Goal: Book appointment/travel/reservation

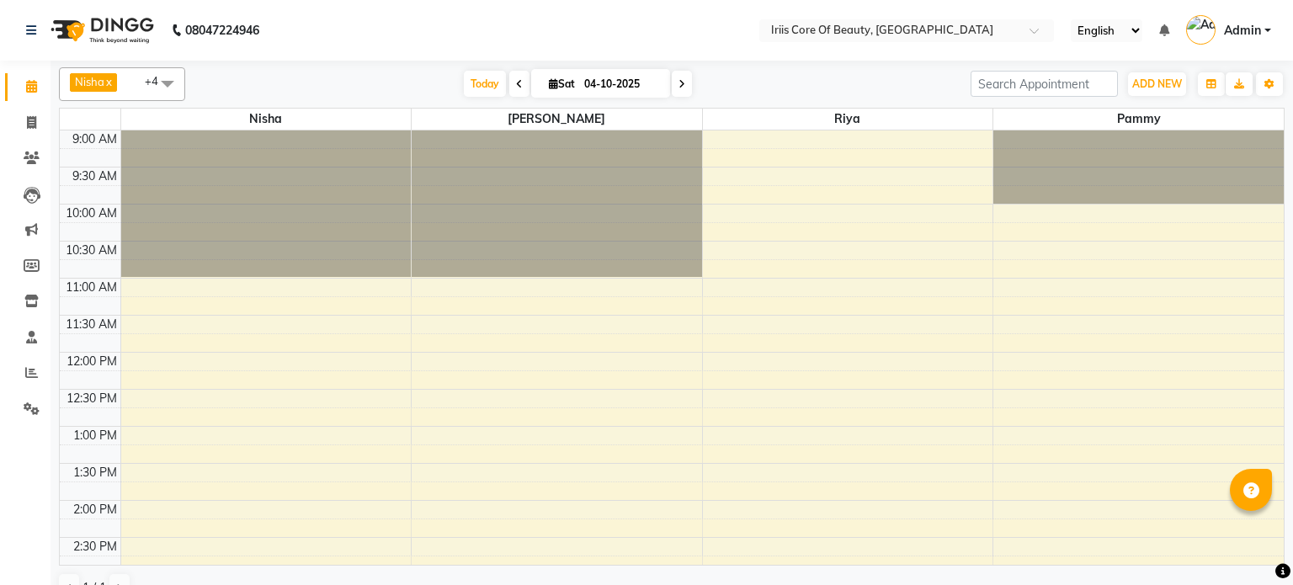
select select "en"
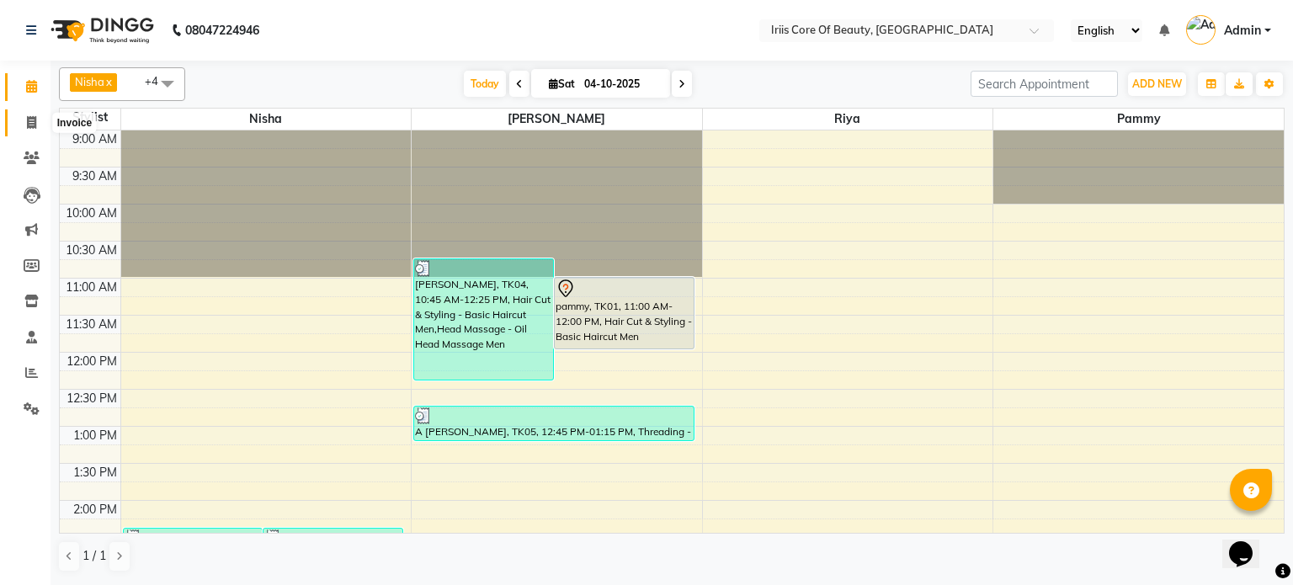
click at [23, 125] on span at bounding box center [31, 123] width 29 height 19
select select "service"
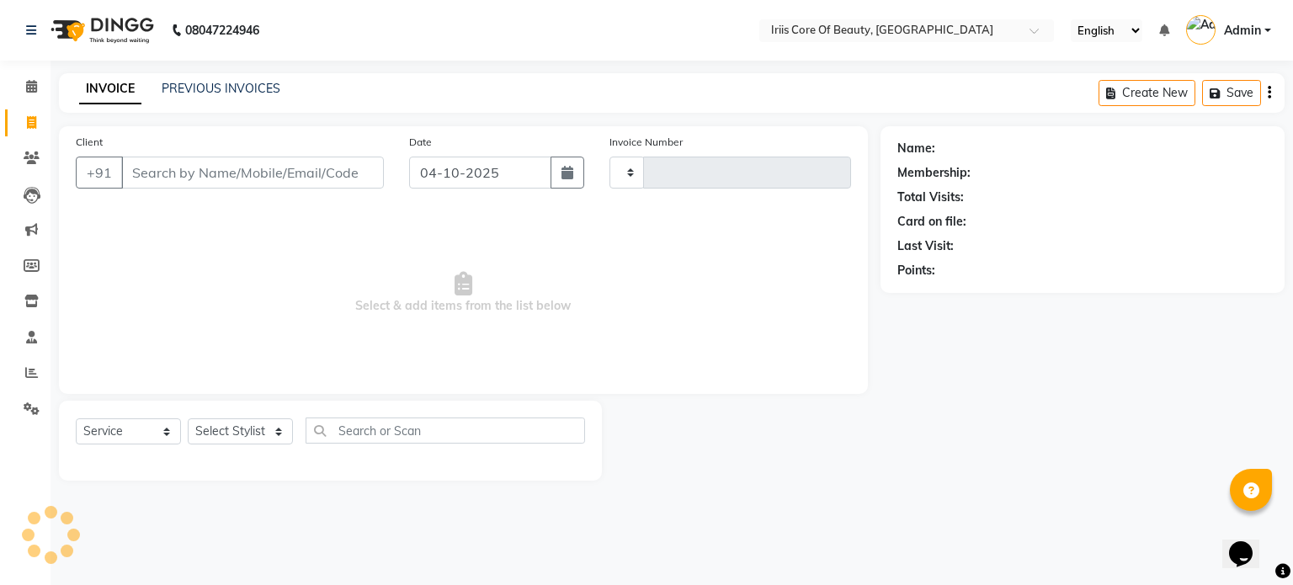
type input "1149"
select select "43"
click at [227, 428] on select "Select Stylist Nisha pammy [PERSON_NAME] [PERSON_NAME]" at bounding box center [240, 431] width 105 height 26
select select "17268"
click at [188, 418] on select "Select Stylist Nisha pammy [PERSON_NAME] [PERSON_NAME]" at bounding box center [240, 431] width 105 height 26
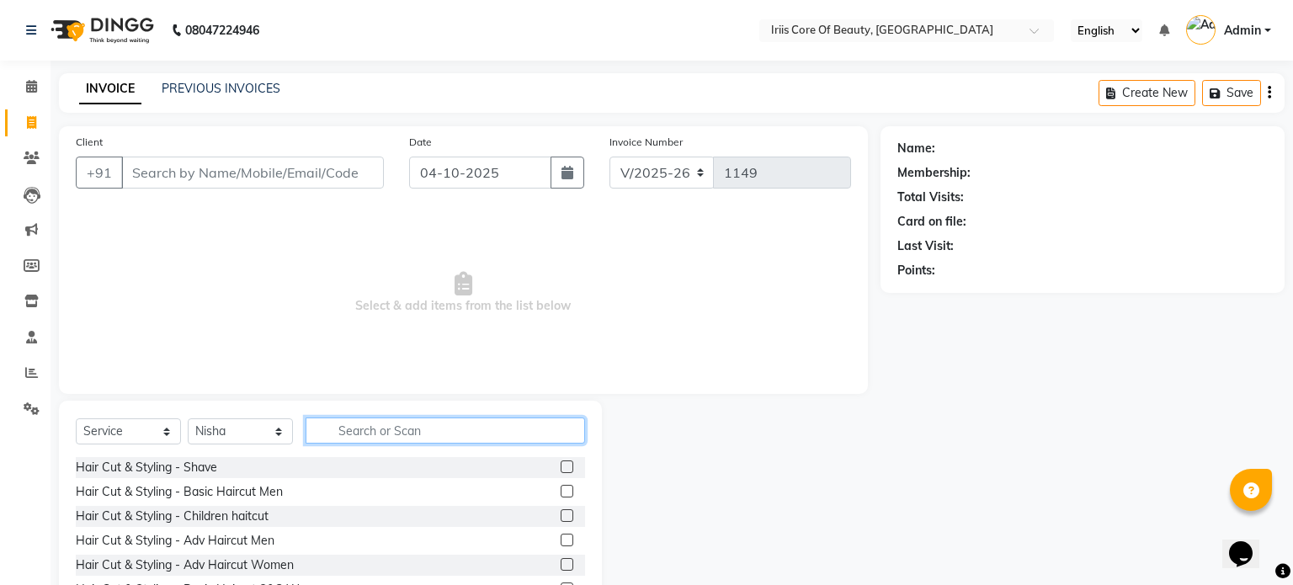
click at [396, 426] on input "text" at bounding box center [445, 430] width 279 height 26
type input "root"
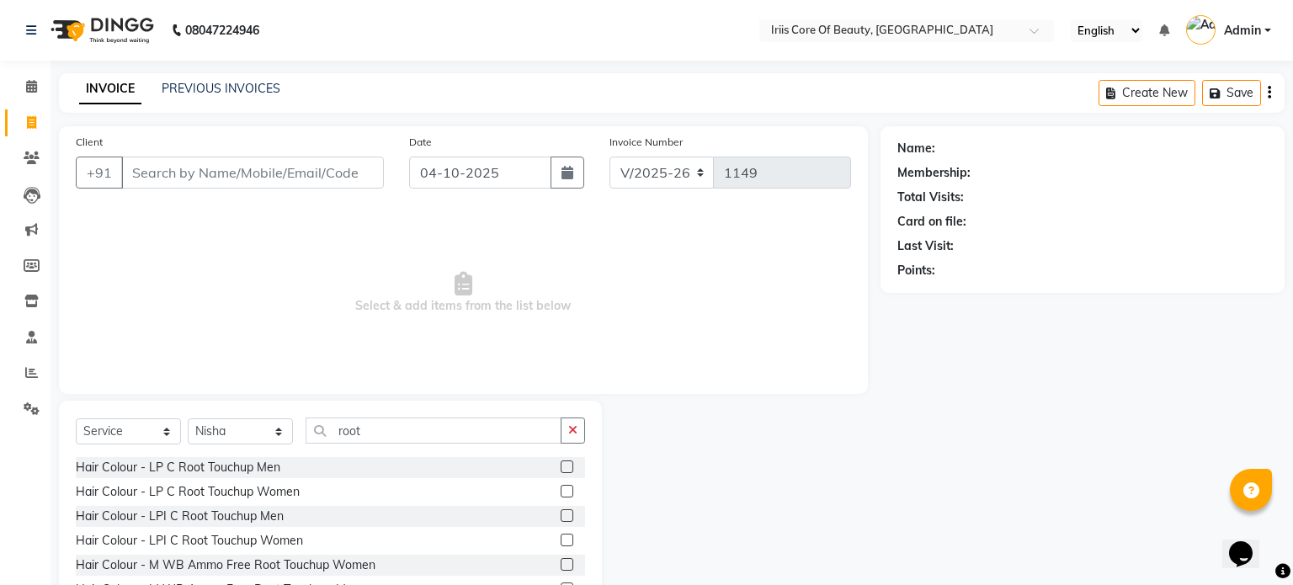
click at [567, 540] on label at bounding box center [567, 540] width 13 height 13
click at [567, 540] on input "checkbox" at bounding box center [566, 540] width 11 height 11
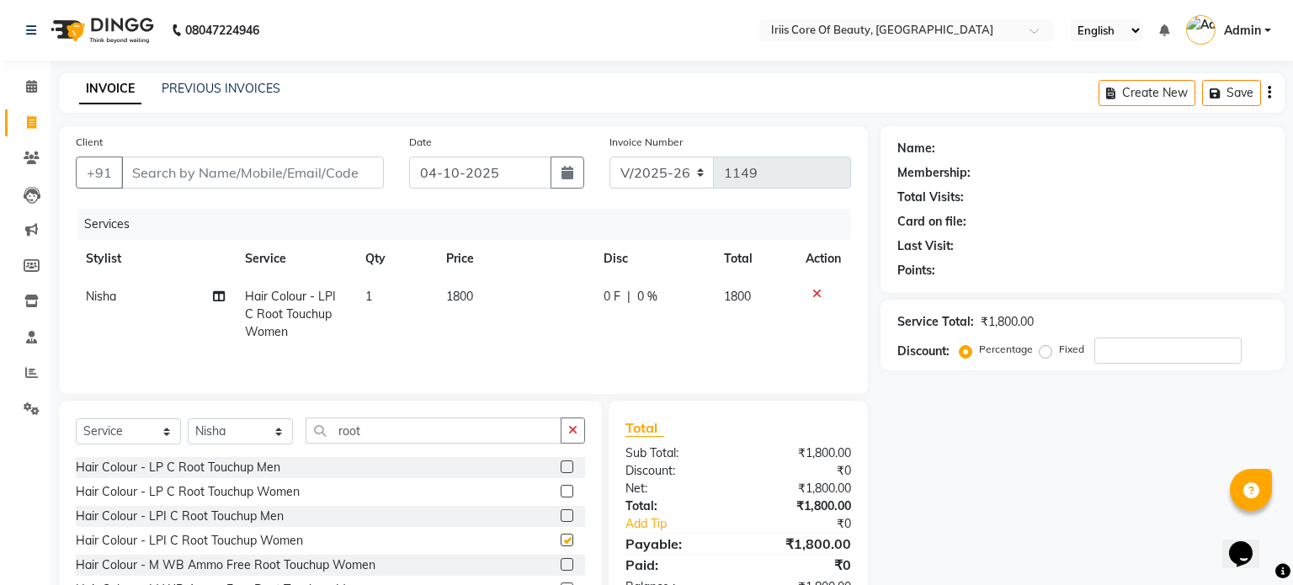
checkbox input "false"
click at [393, 433] on input "root" at bounding box center [434, 430] width 256 height 26
type input "r"
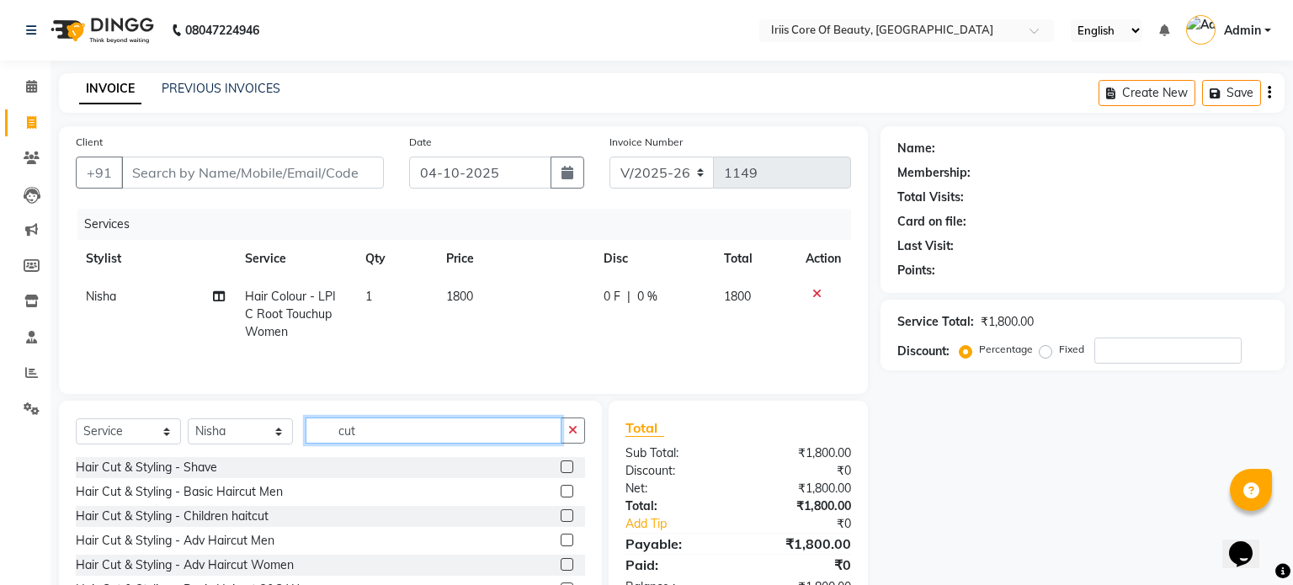
type input "cut"
click at [563, 561] on label at bounding box center [567, 564] width 13 height 13
click at [563, 561] on input "checkbox" at bounding box center [566, 565] width 11 height 11
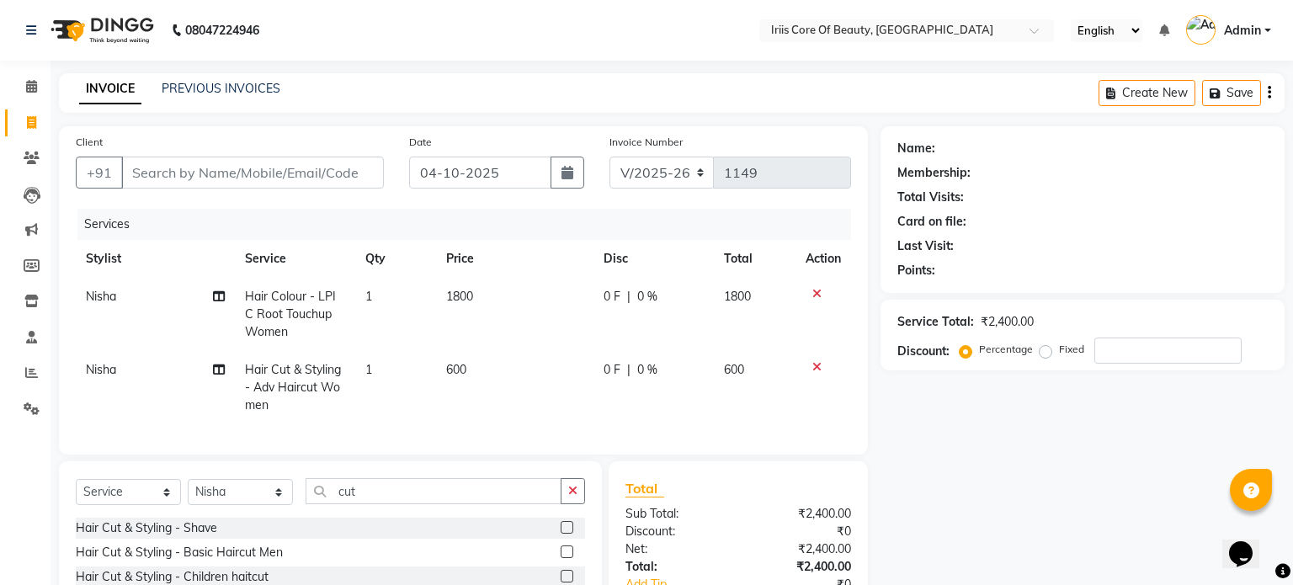
checkbox input "false"
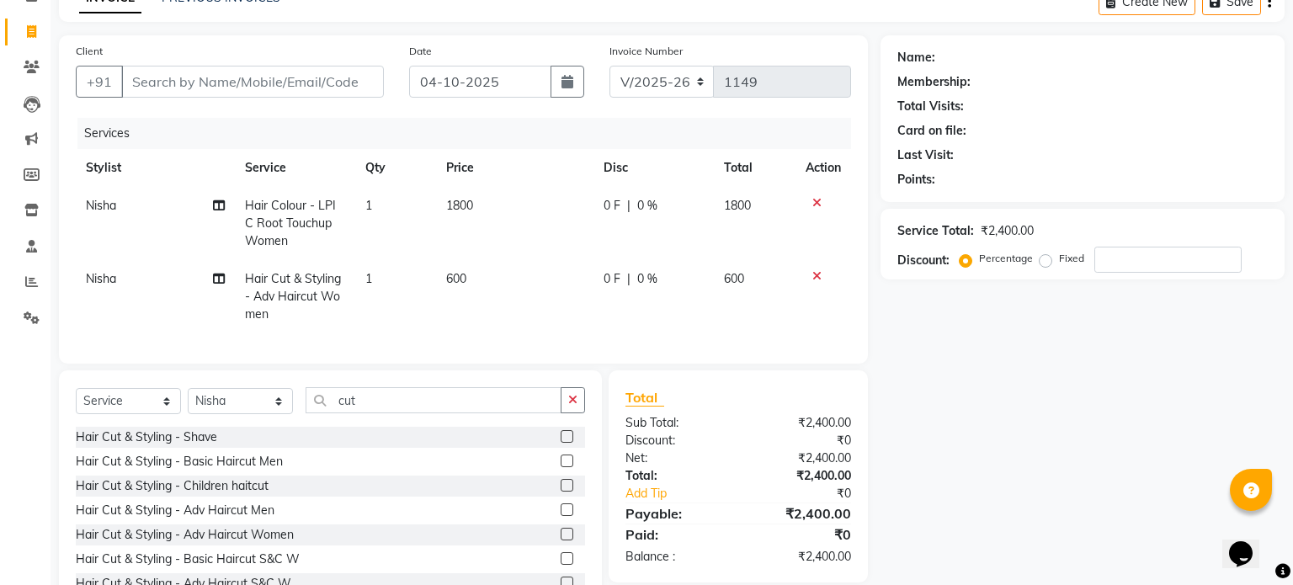
scroll to position [95, 0]
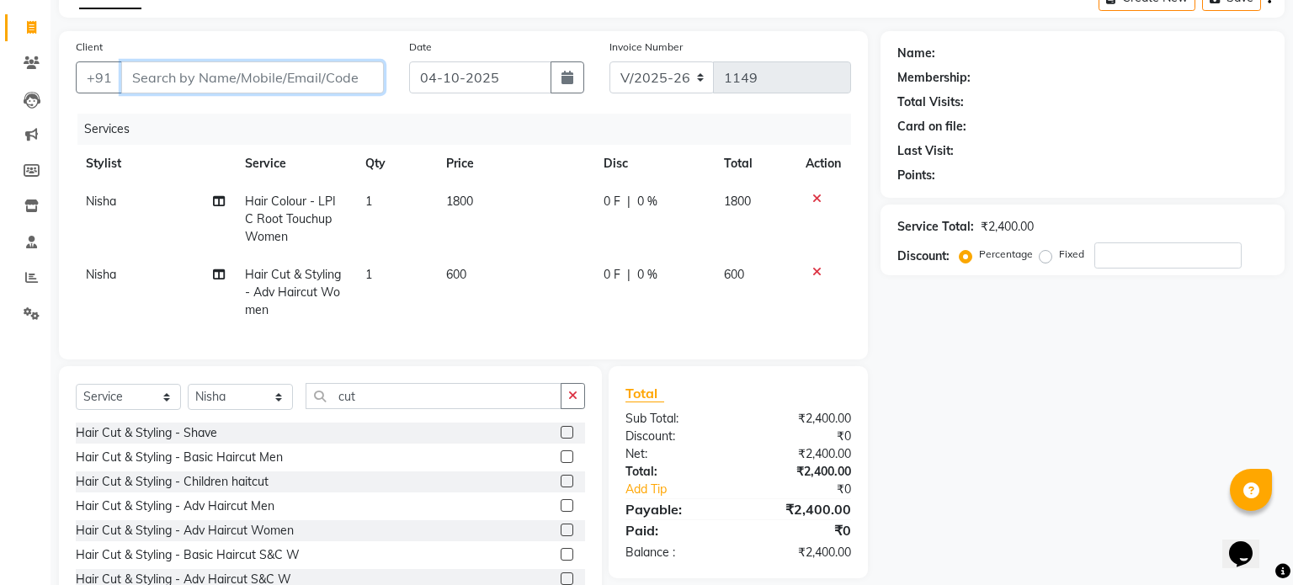
click at [294, 82] on input "Client" at bounding box center [252, 77] width 263 height 32
type input "9"
type input "0"
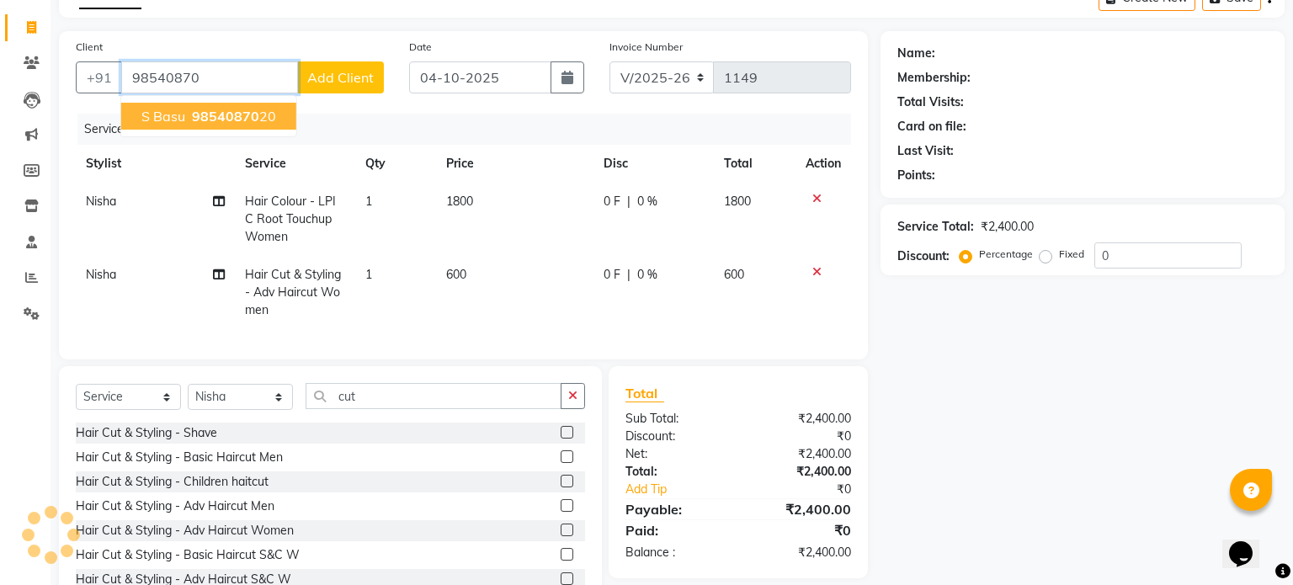
click at [244, 120] on span "98540870" at bounding box center [225, 116] width 67 height 17
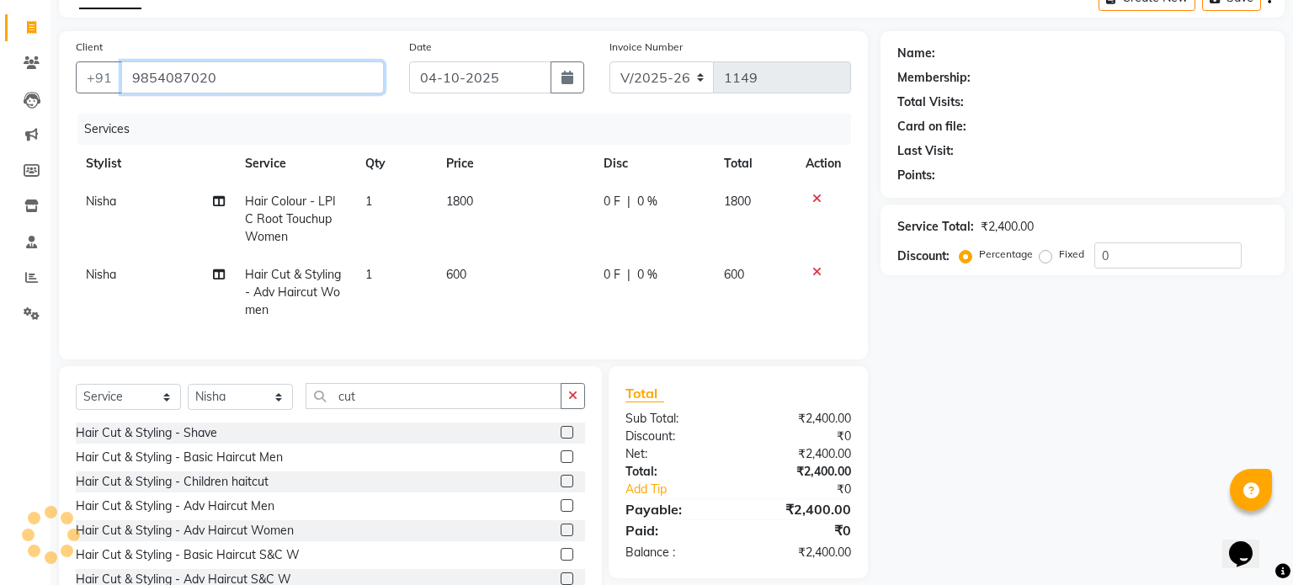
type input "9854087020"
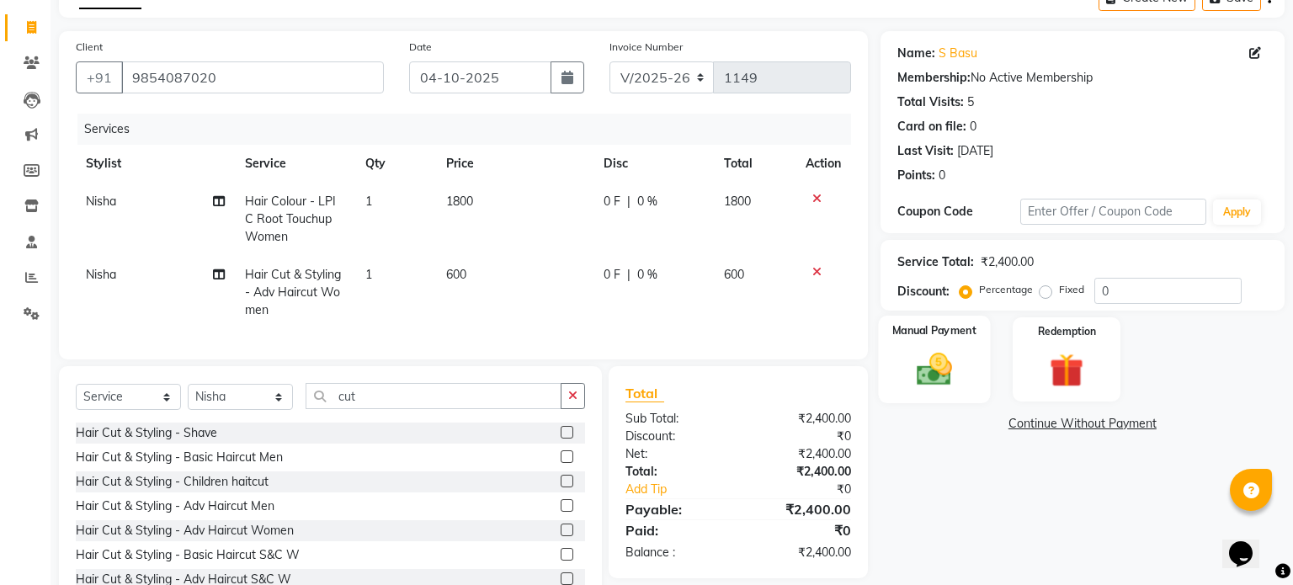
click at [938, 364] on img at bounding box center [933, 369] width 57 height 40
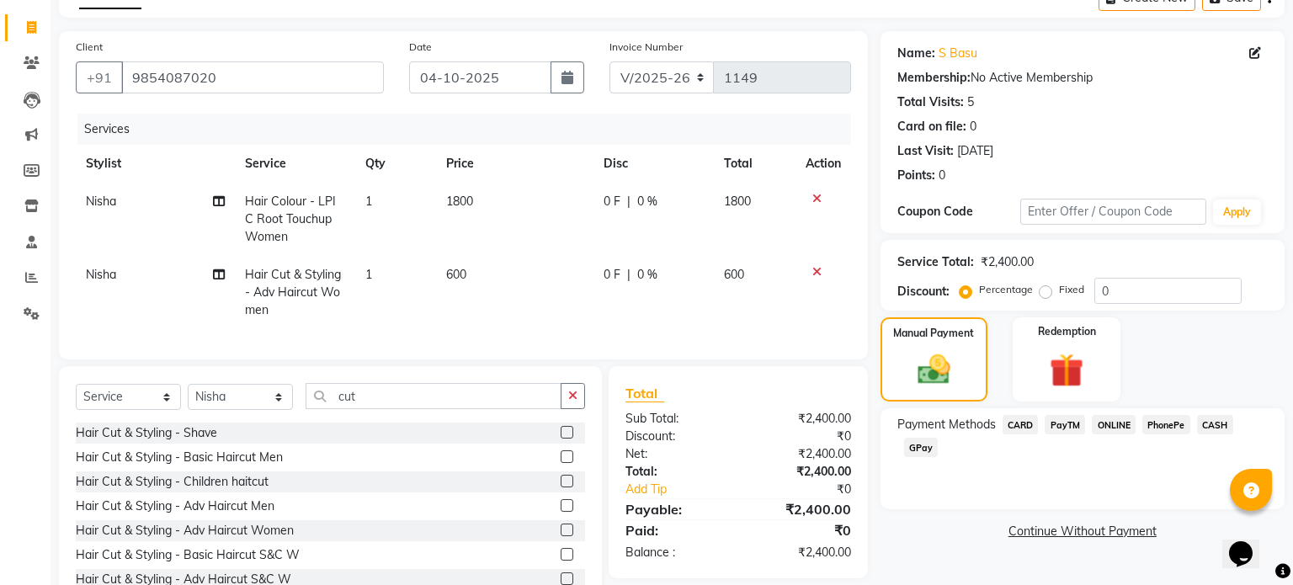
click at [1123, 423] on span "ONLINE" at bounding box center [1114, 424] width 44 height 19
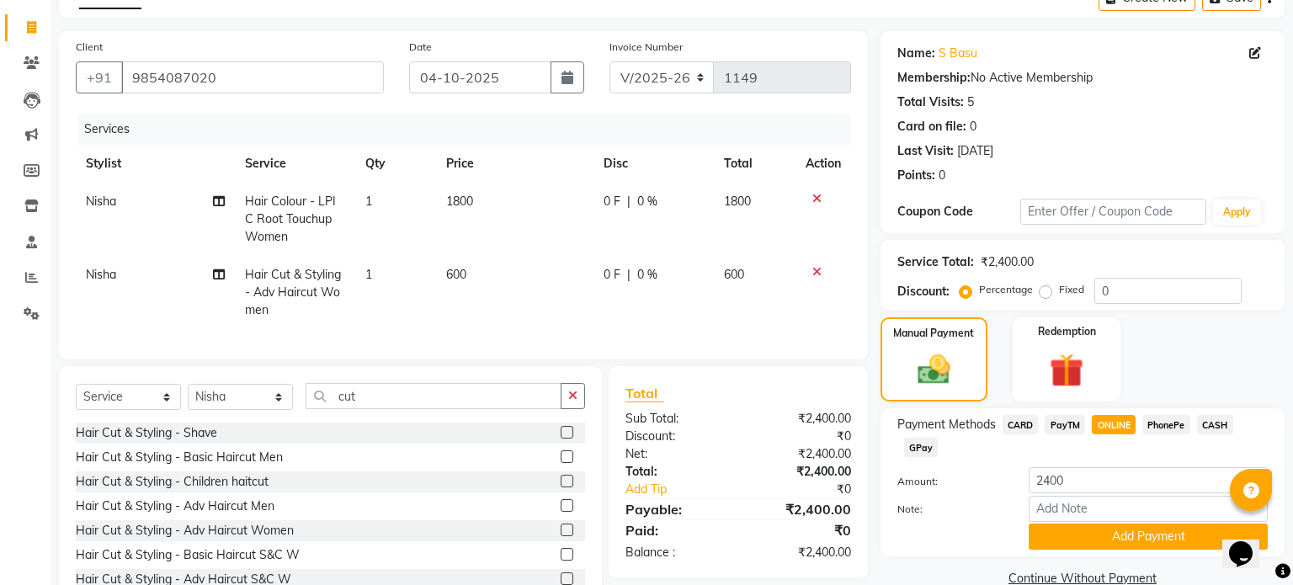
scroll to position [149, 0]
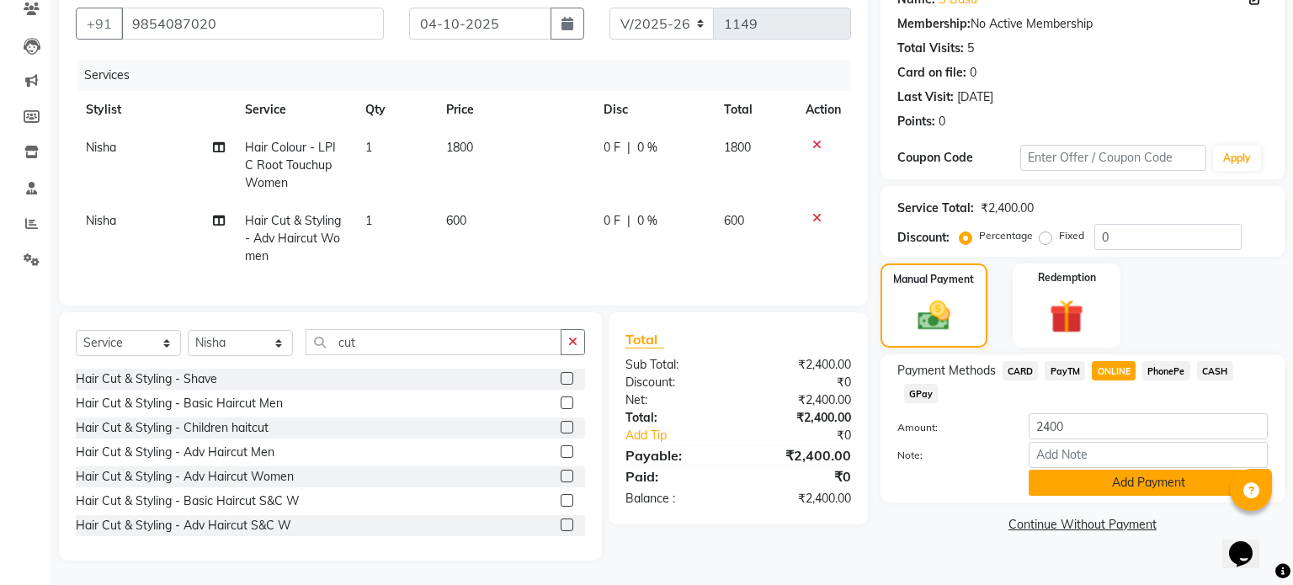
click at [1122, 482] on button "Add Payment" at bounding box center [1148, 483] width 239 height 26
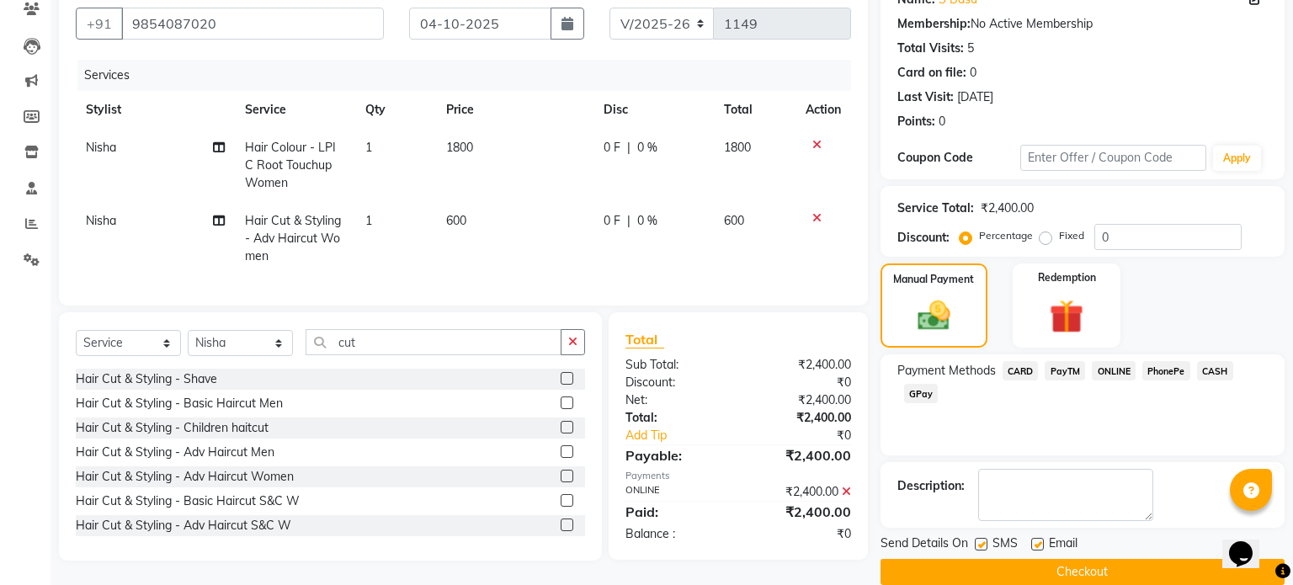
scroll to position [173, 0]
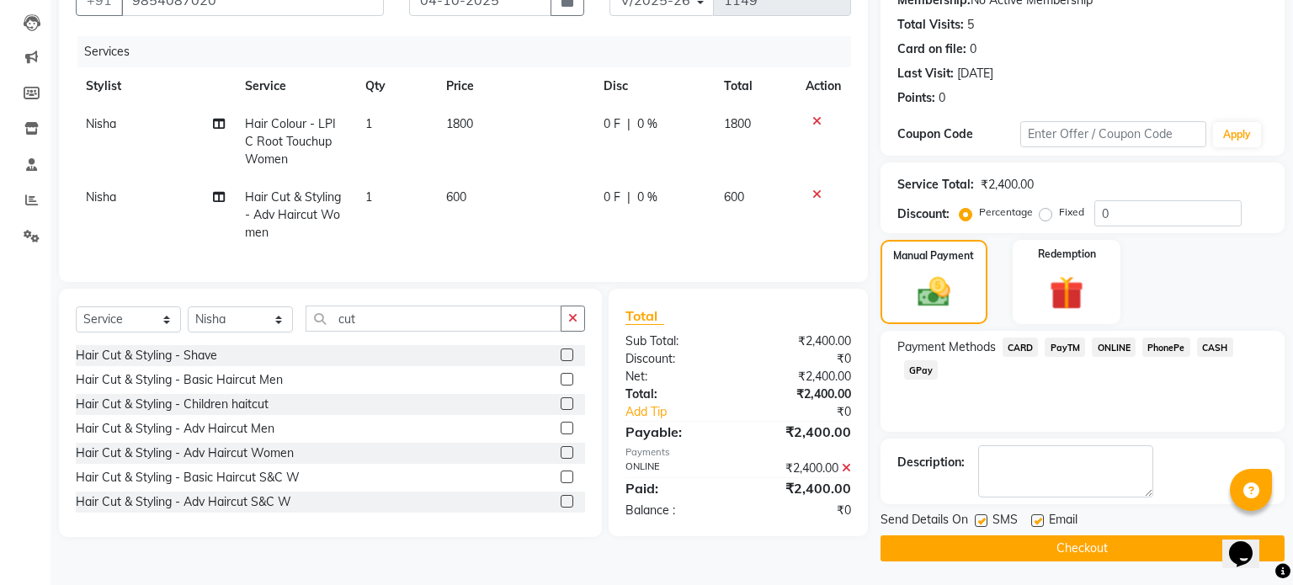
click at [1078, 545] on button "Checkout" at bounding box center [1082, 548] width 404 height 26
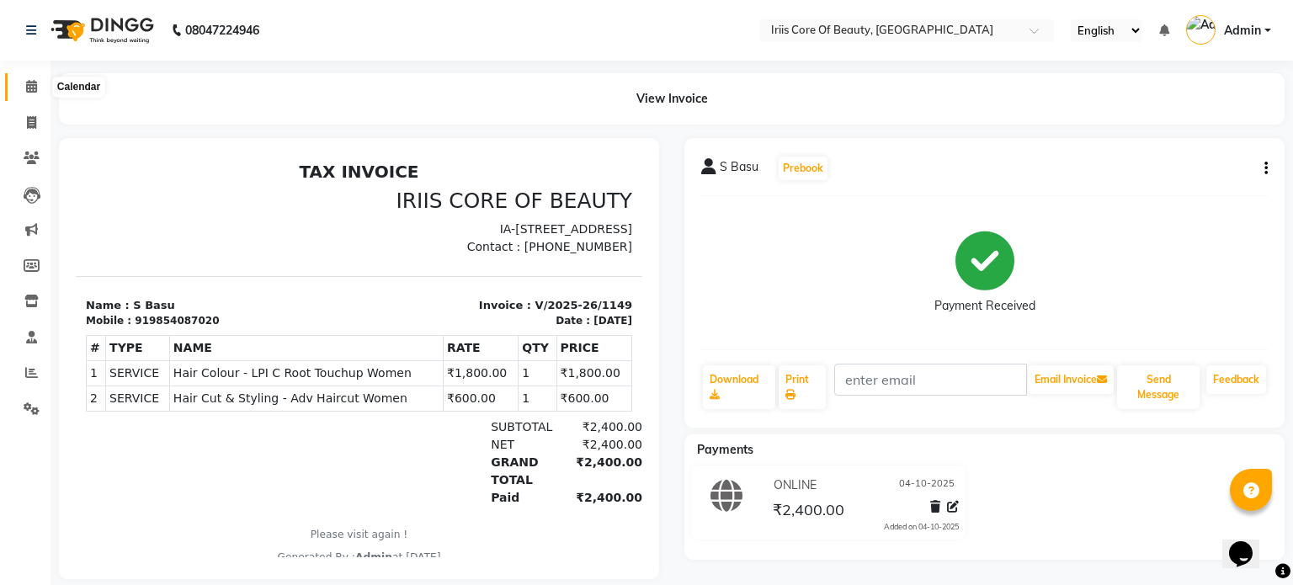
click at [26, 85] on icon at bounding box center [31, 86] width 11 height 13
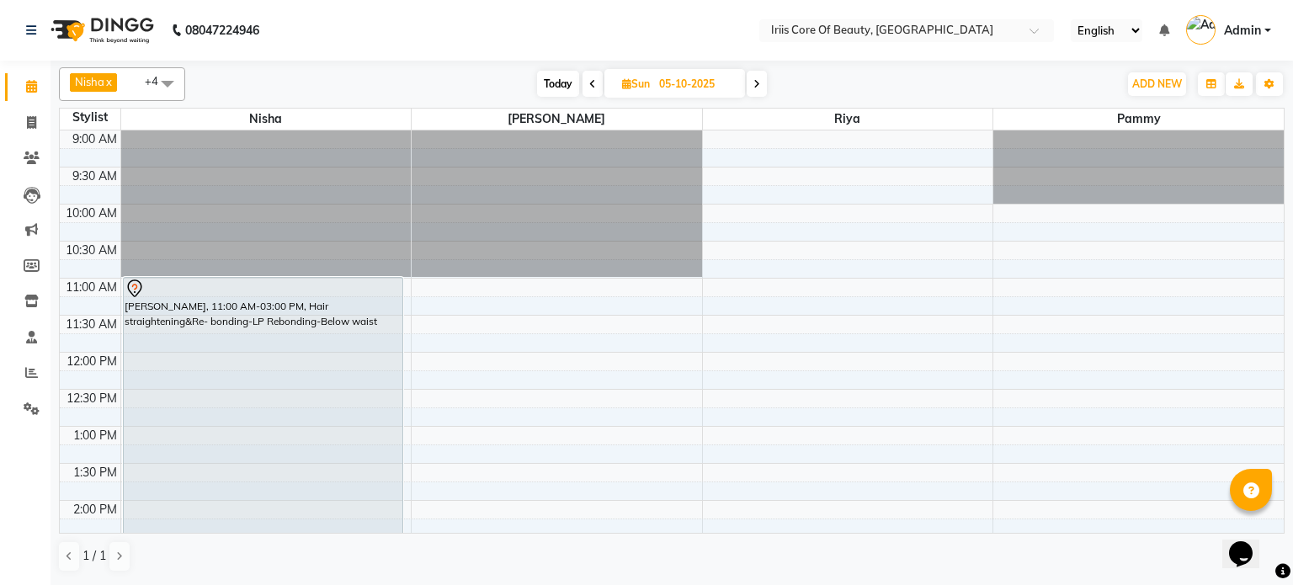
click at [552, 82] on span "Today" at bounding box center [558, 84] width 42 height 26
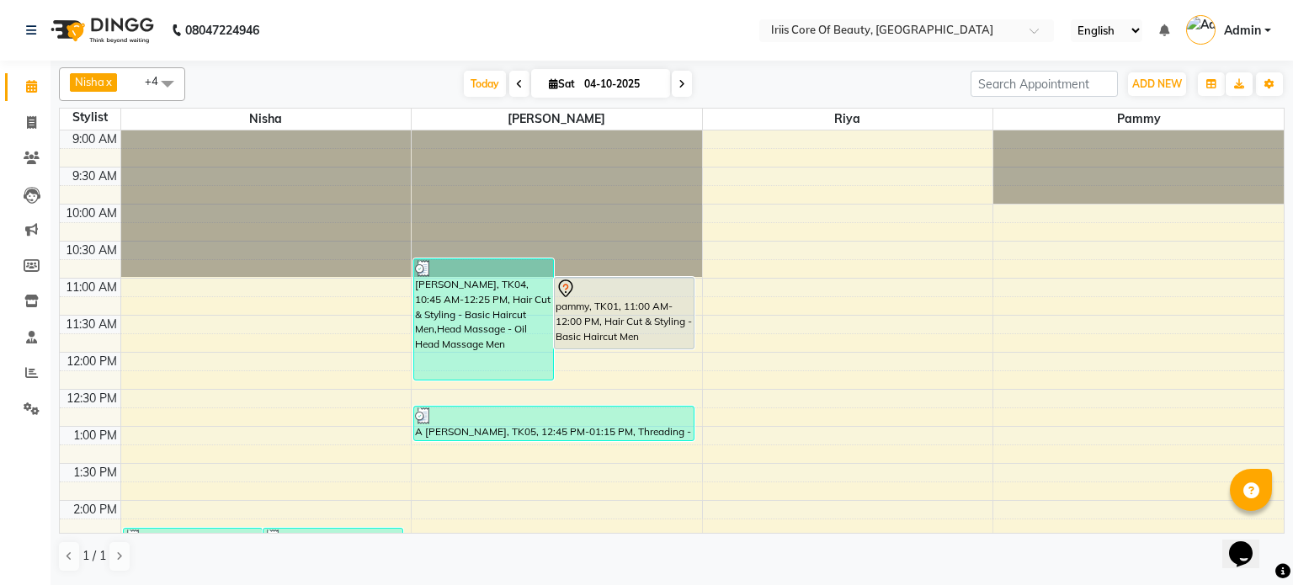
scroll to position [1, 0]
click at [678, 79] on icon at bounding box center [681, 84] width 7 height 10
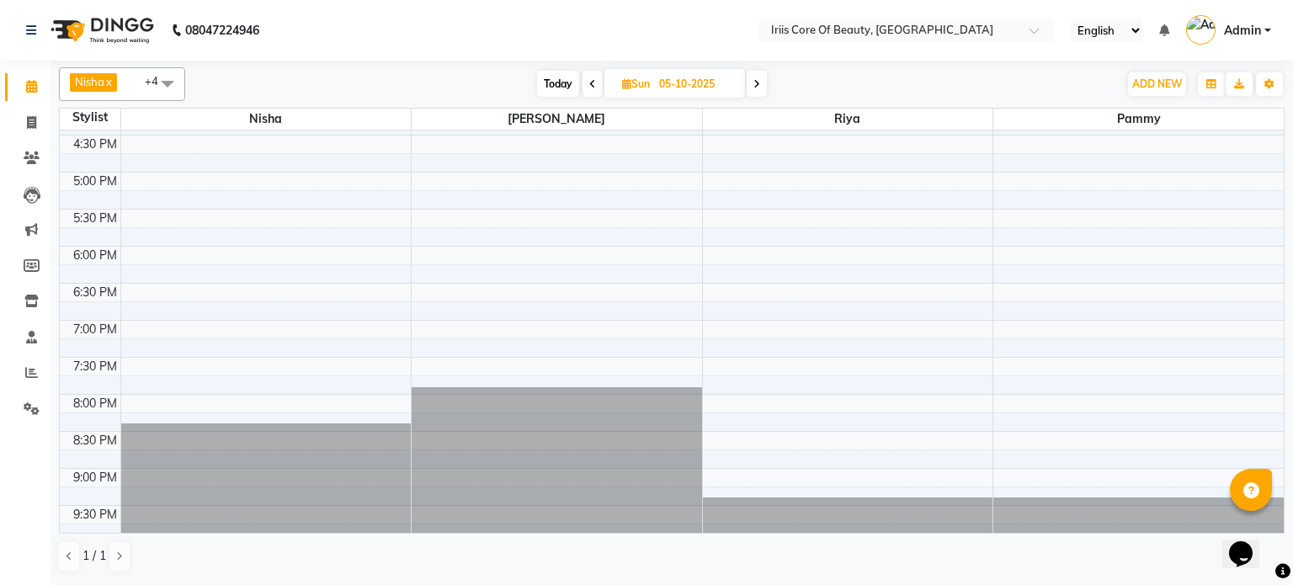
scroll to position [0, 0]
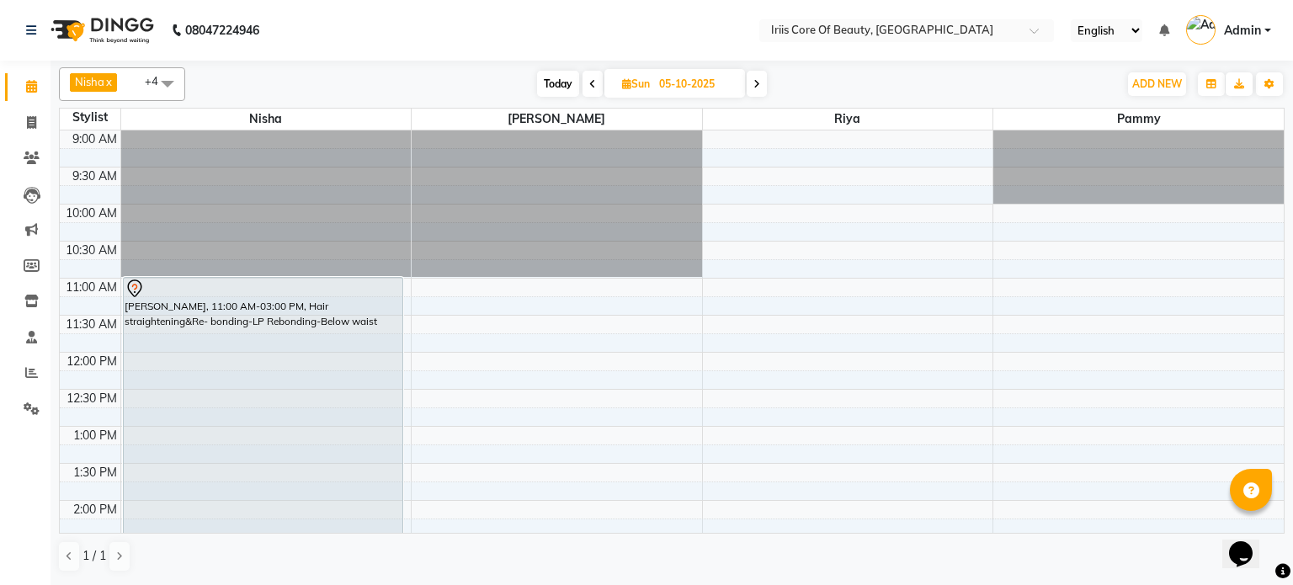
click at [555, 78] on span "Today" at bounding box center [558, 84] width 42 height 26
type input "04-10-2025"
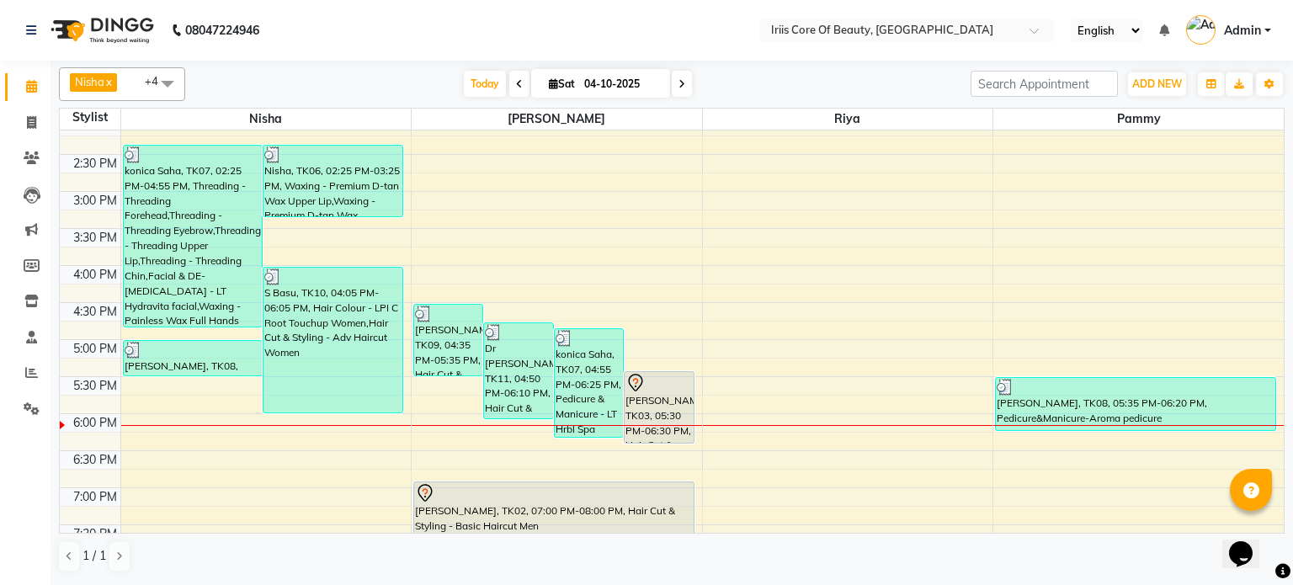
scroll to position [340, 0]
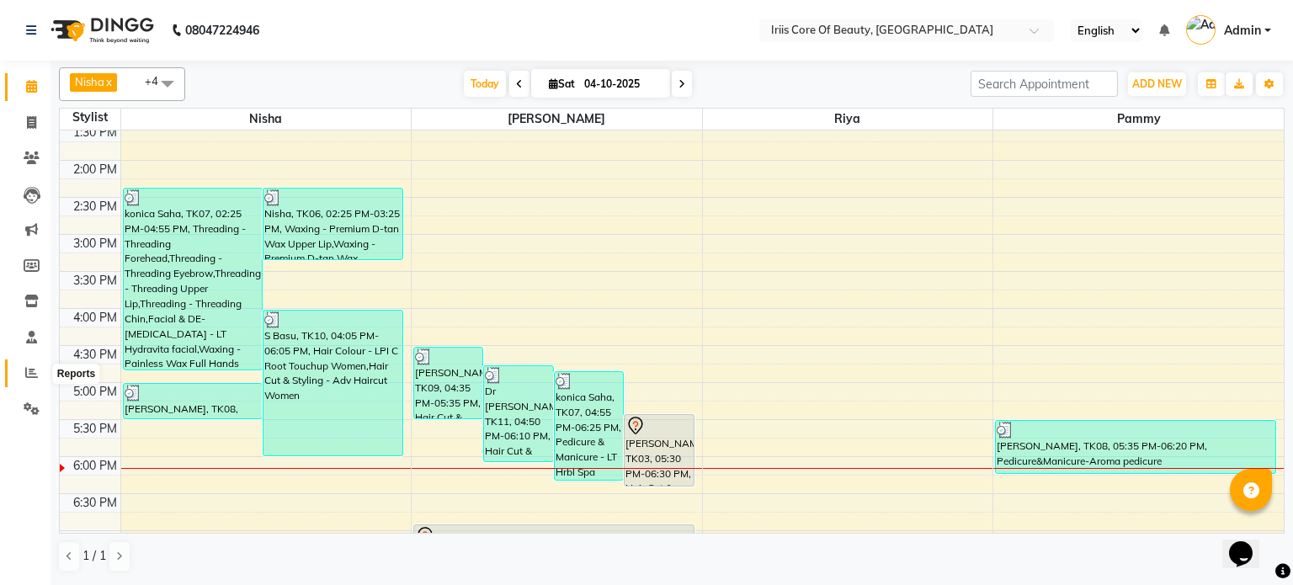
click at [32, 377] on icon at bounding box center [31, 372] width 13 height 13
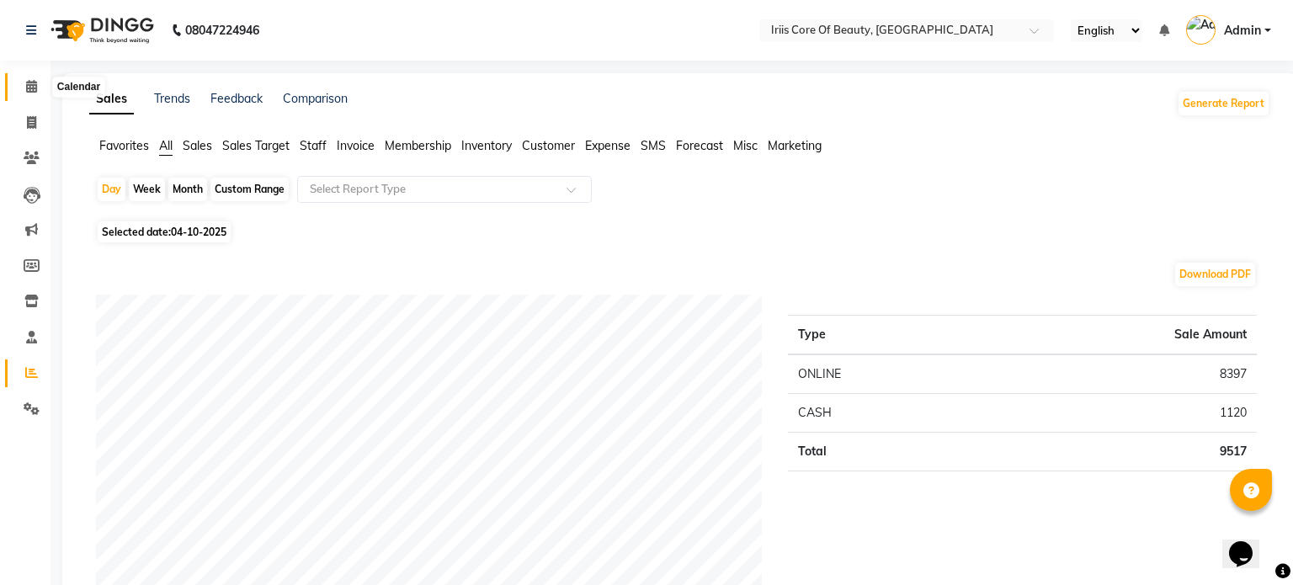
click at [32, 89] on icon at bounding box center [31, 86] width 11 height 13
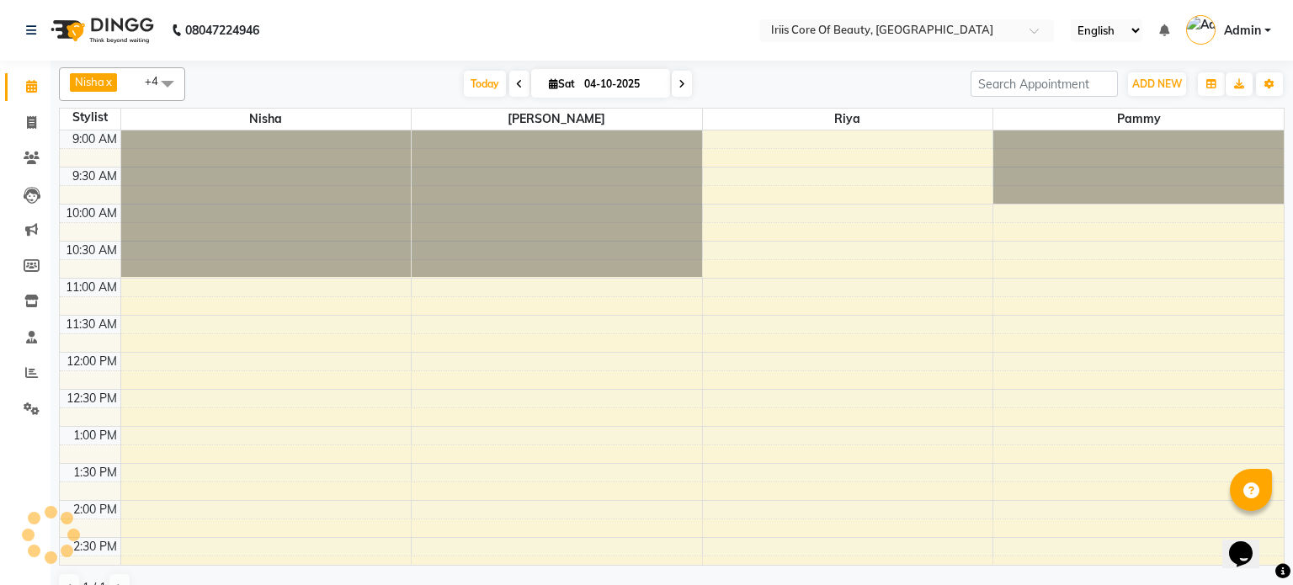
scroll to position [518, 0]
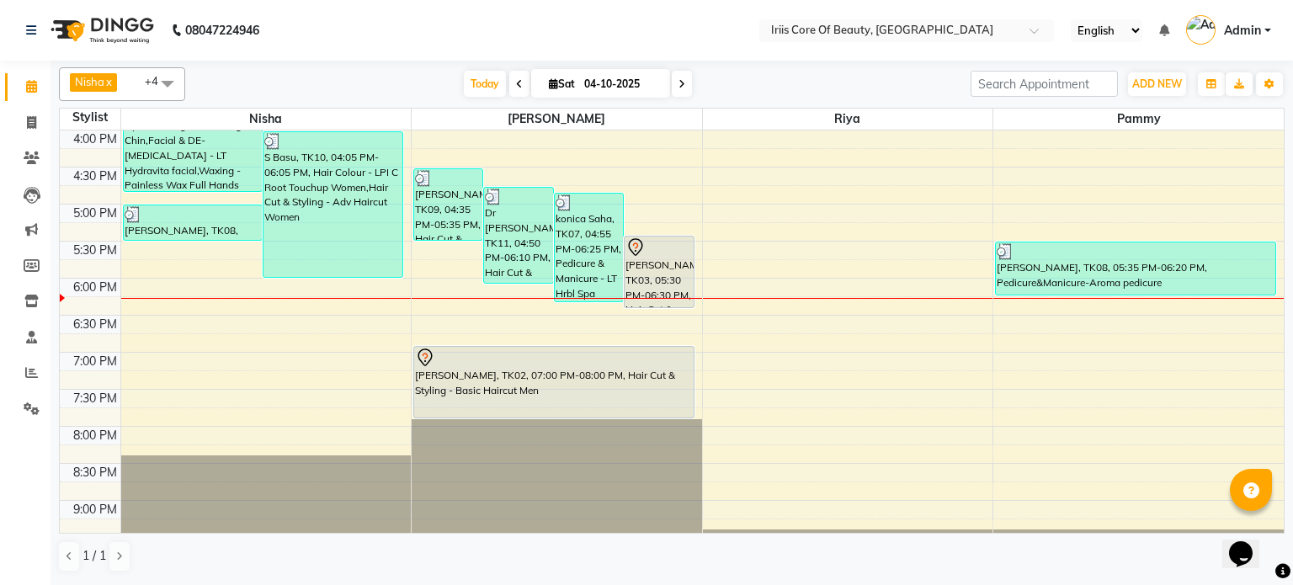
click at [678, 84] on icon at bounding box center [681, 84] width 7 height 10
type input "05-10-2025"
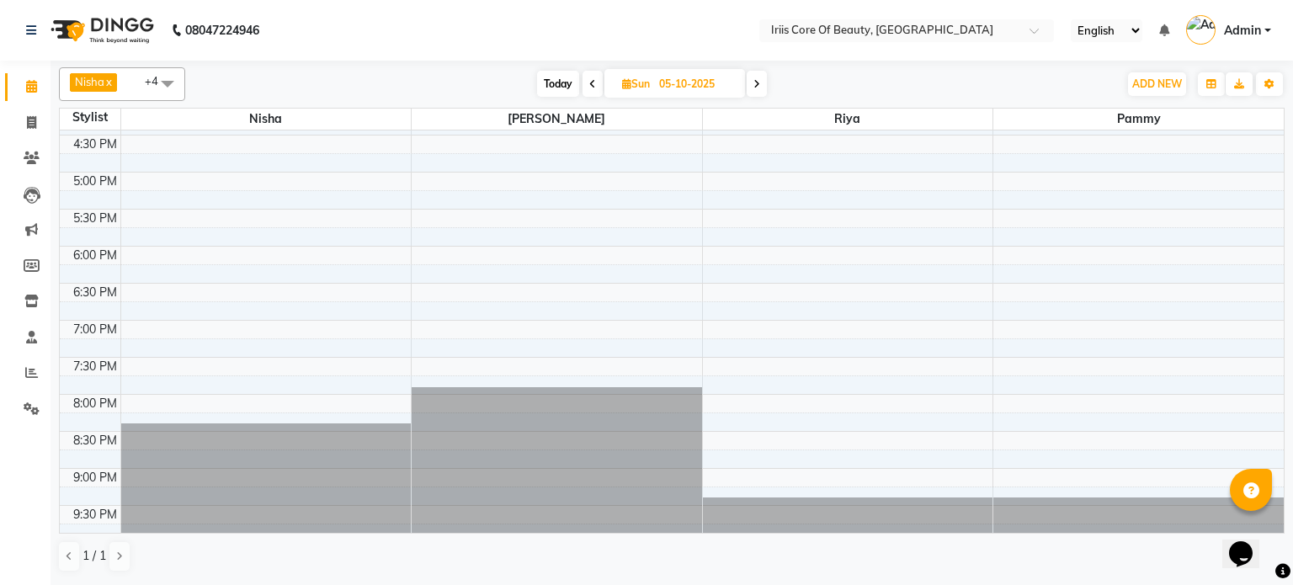
scroll to position [0, 0]
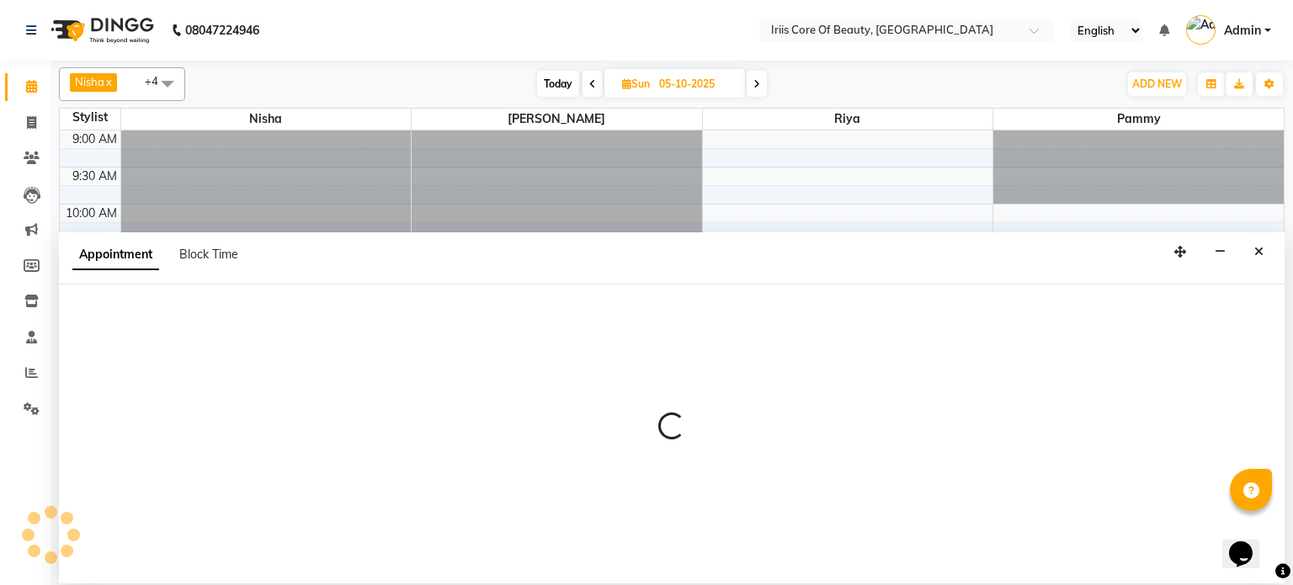
select select "1570"
select select "tentative"
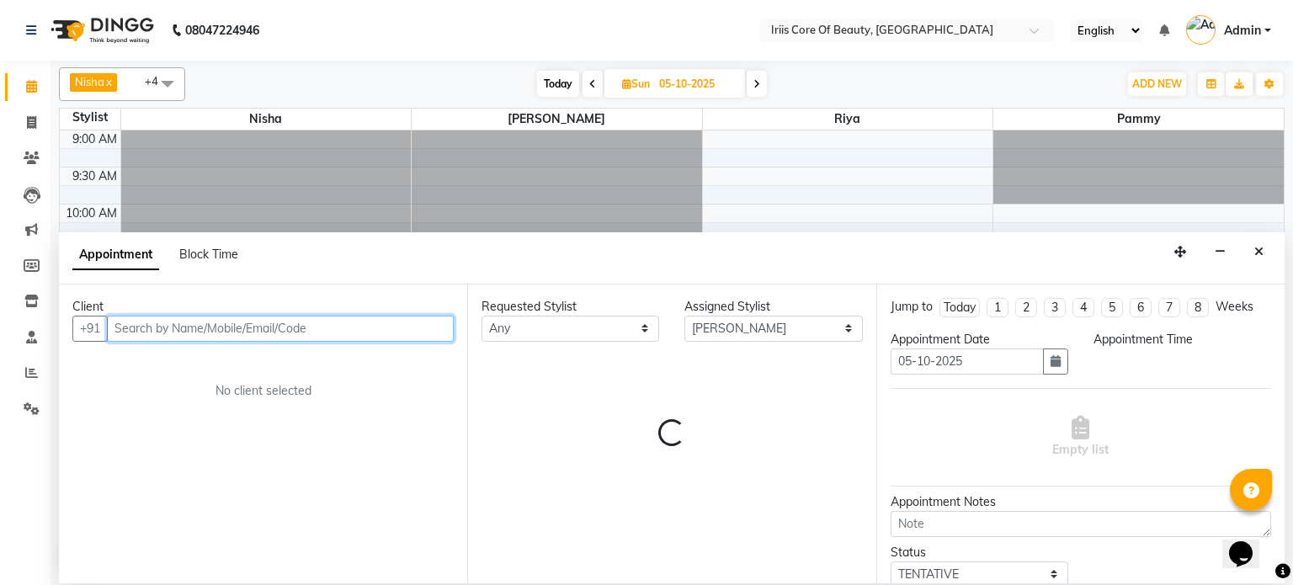
select select "720"
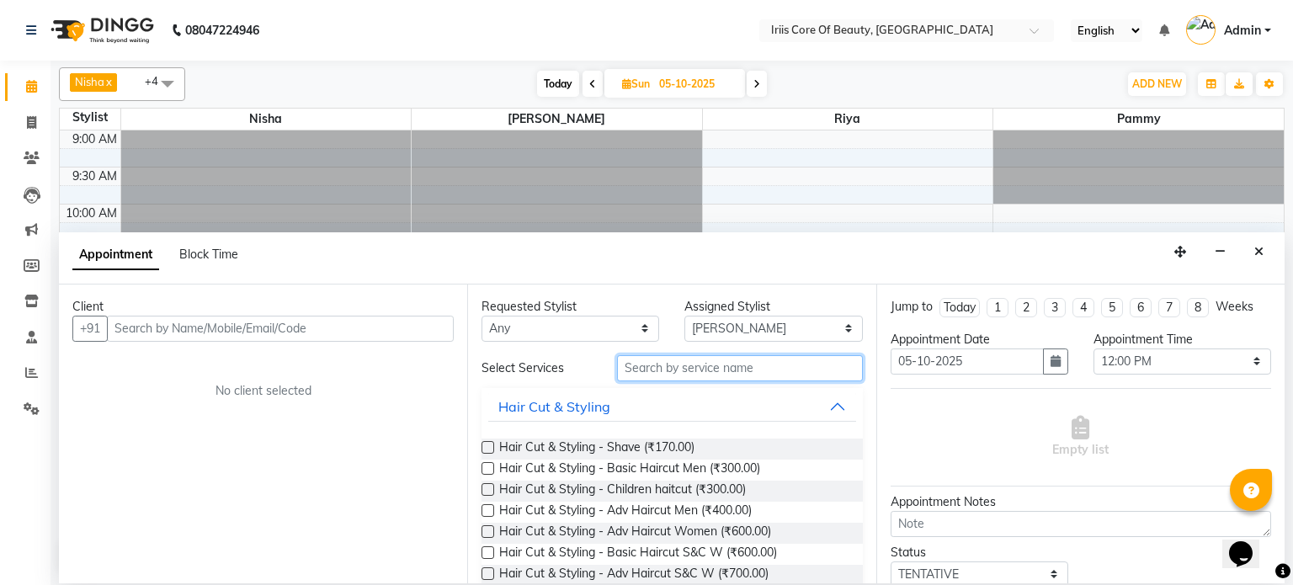
click at [718, 372] on input "text" at bounding box center [740, 368] width 246 height 26
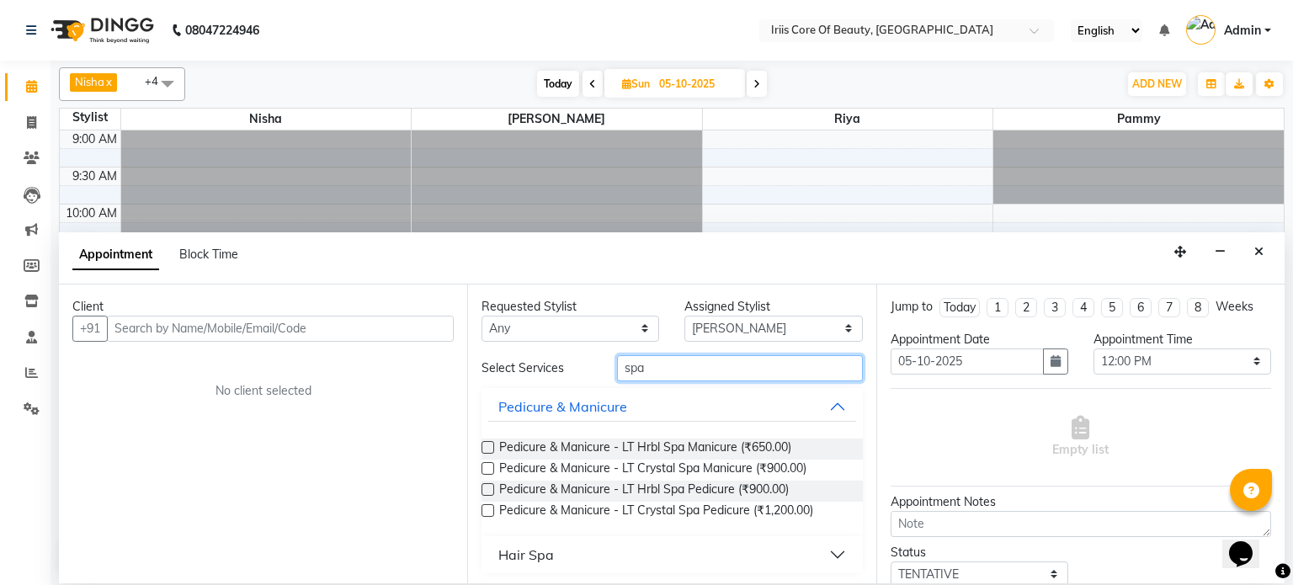
type input "spa"
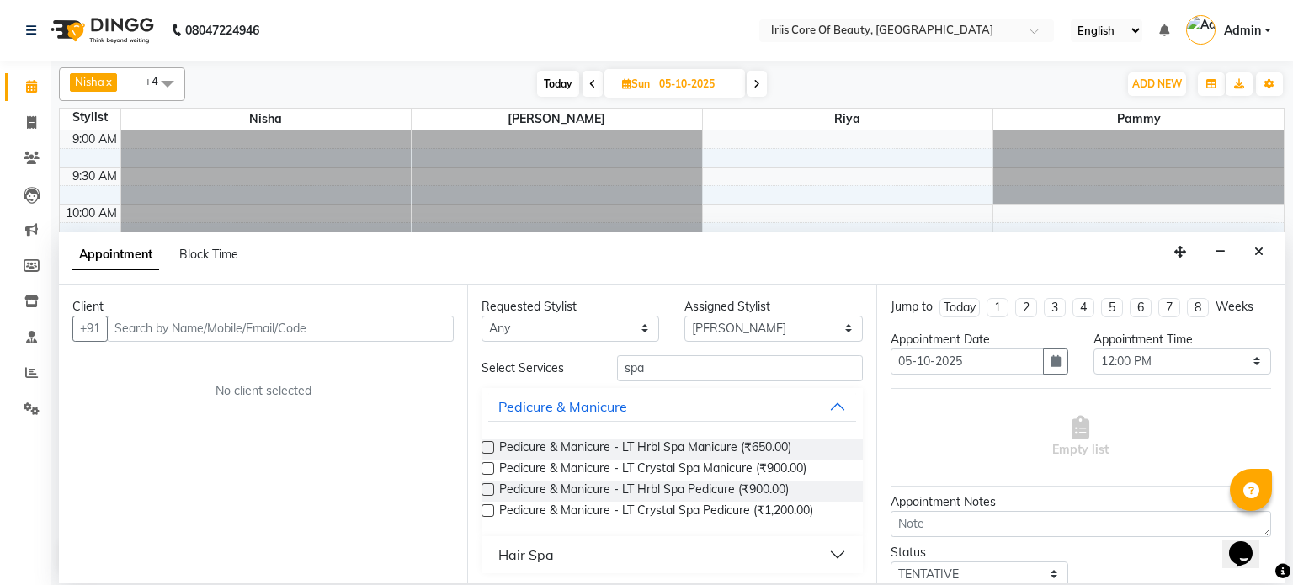
click at [535, 552] on div "Hair Spa" at bounding box center [526, 555] width 56 height 20
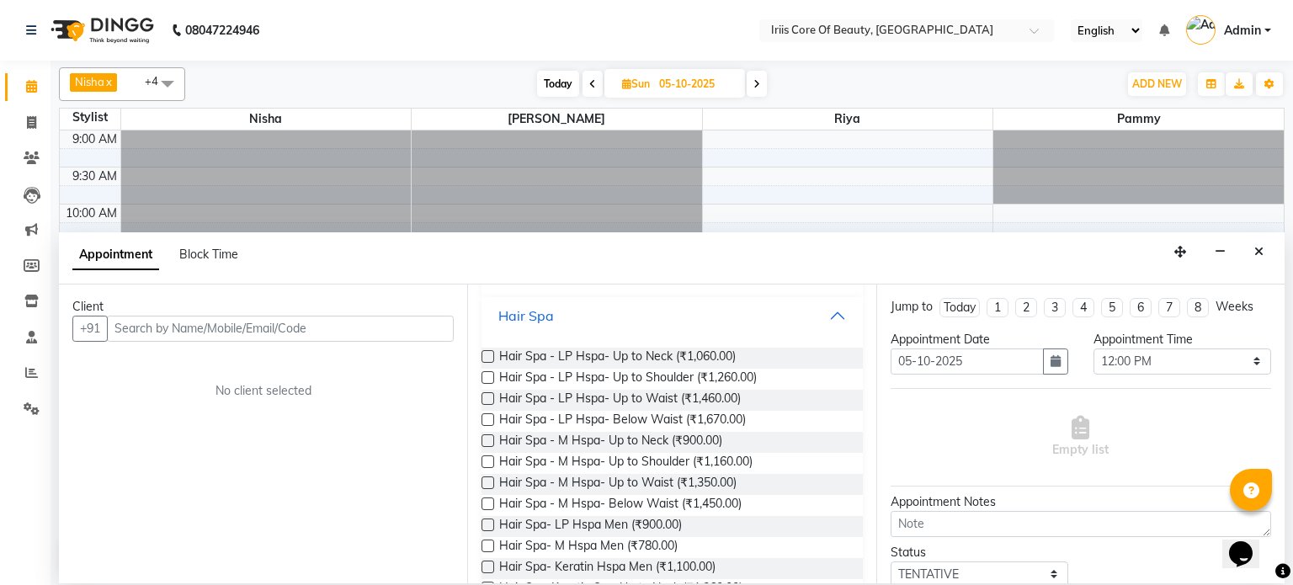
scroll to position [316, 0]
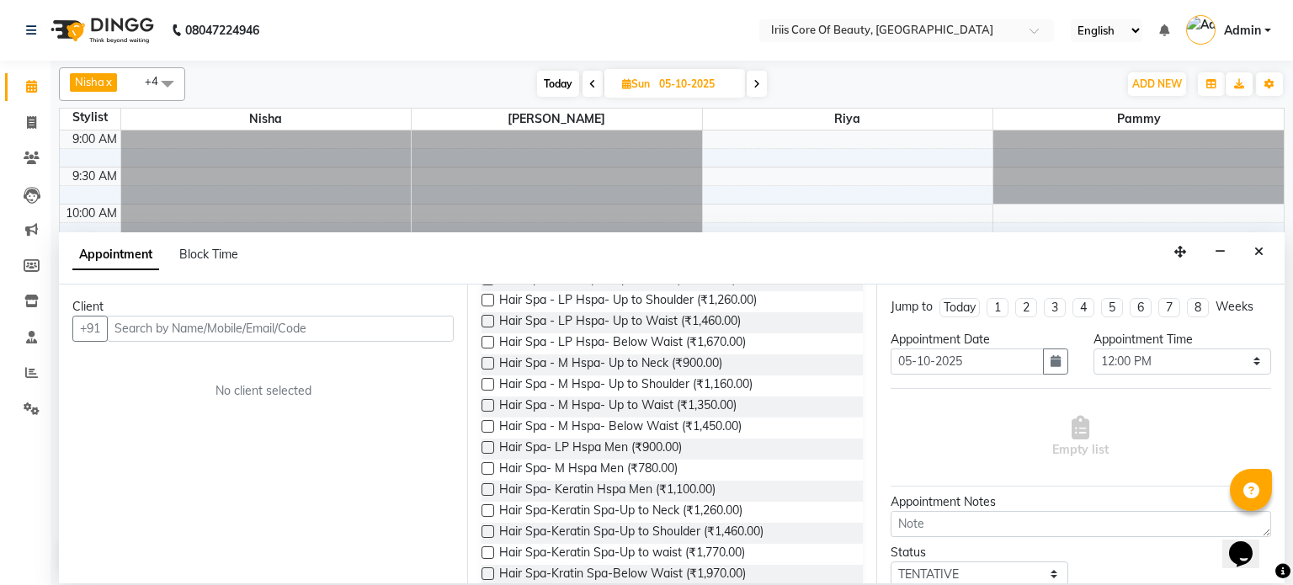
click at [486, 428] on label at bounding box center [487, 426] width 13 height 13
click at [486, 428] on input "checkbox" at bounding box center [486, 428] width 11 height 11
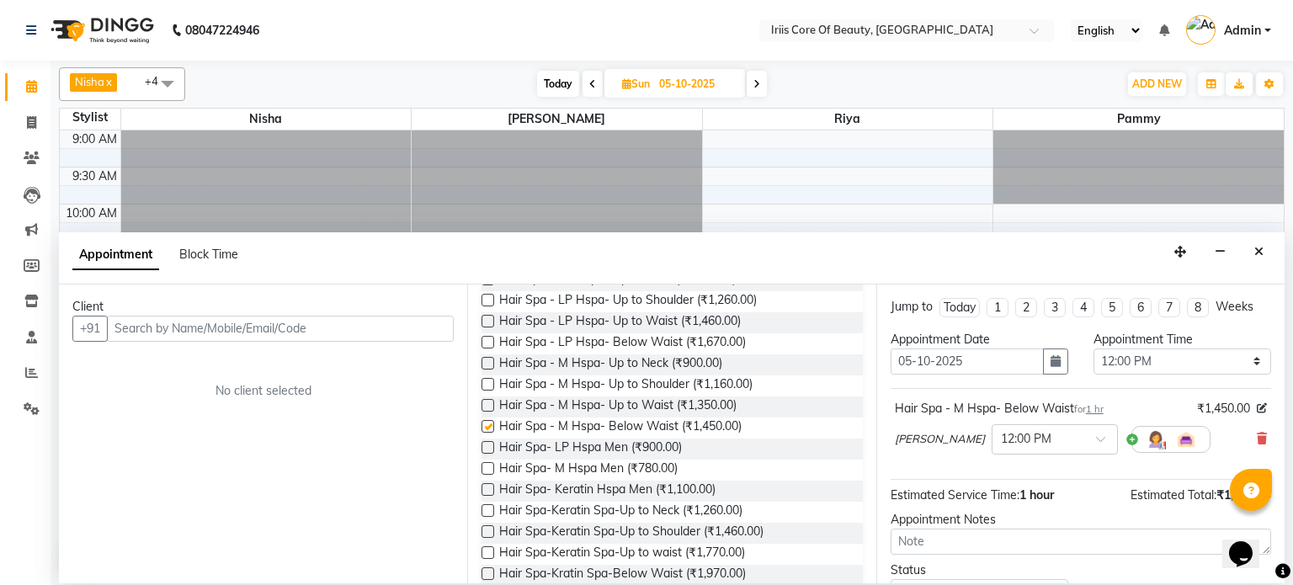
checkbox input "false"
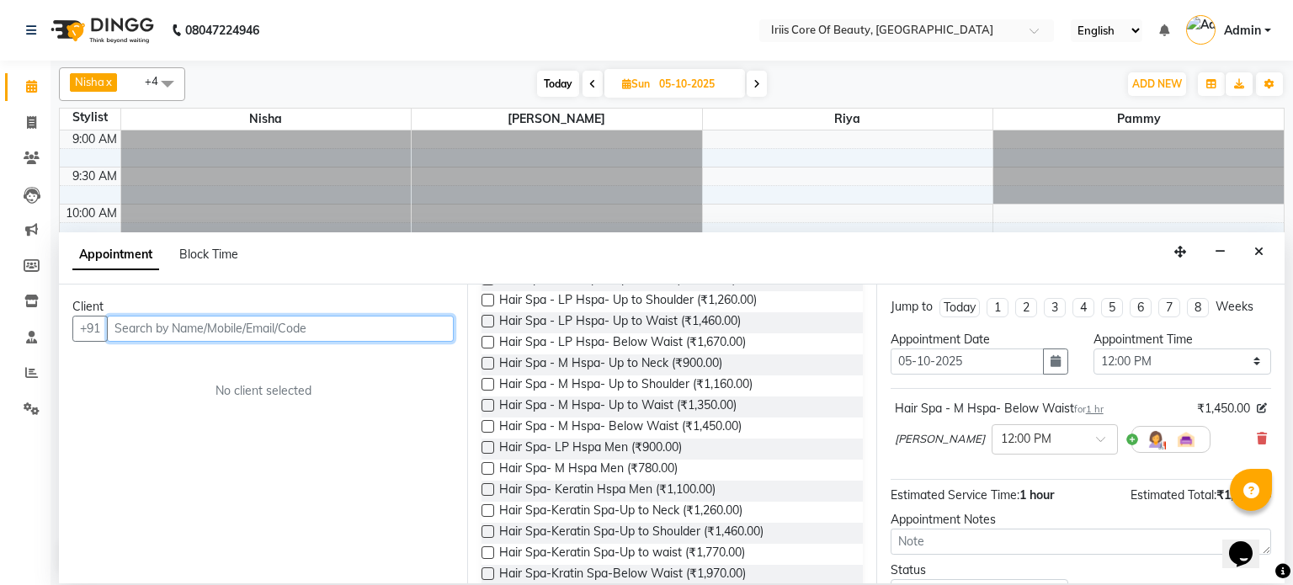
click at [286, 329] on input "text" at bounding box center [280, 329] width 347 height 26
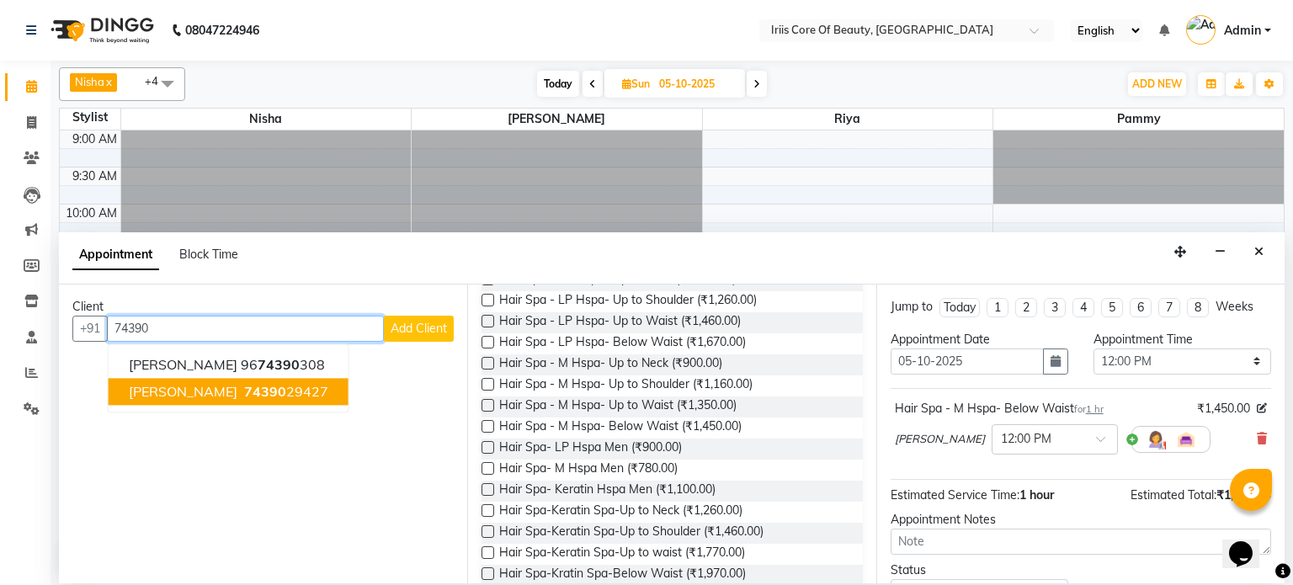
click at [241, 395] on ngb-highlight "74390 29427" at bounding box center [285, 391] width 88 height 17
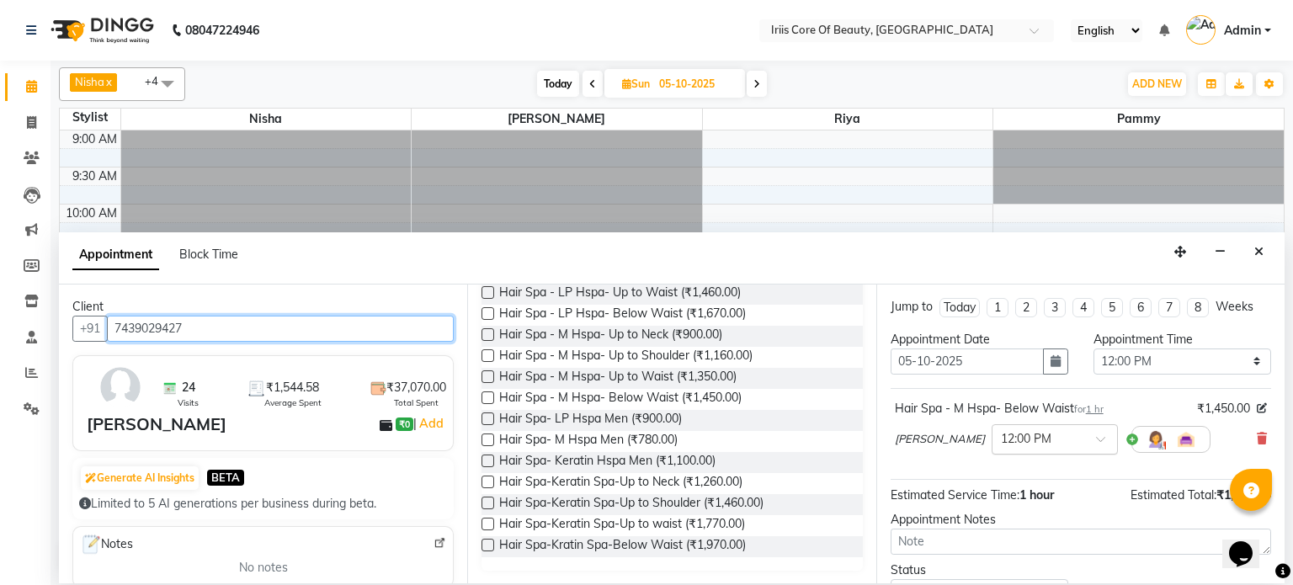
scroll to position [127, 0]
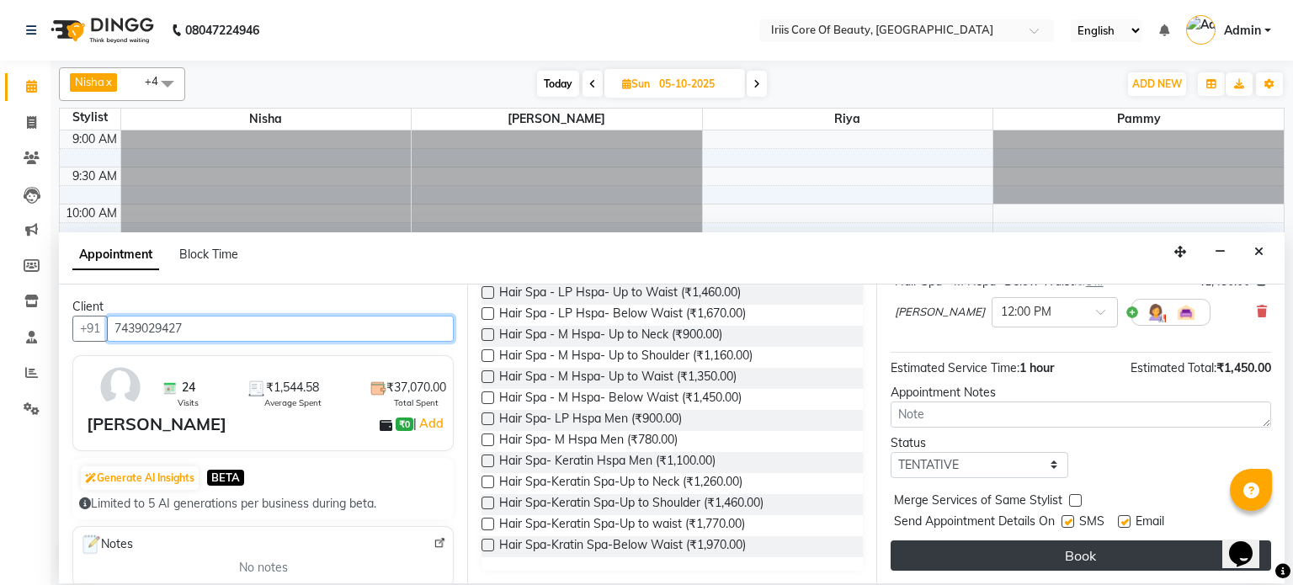
type input "7439029427"
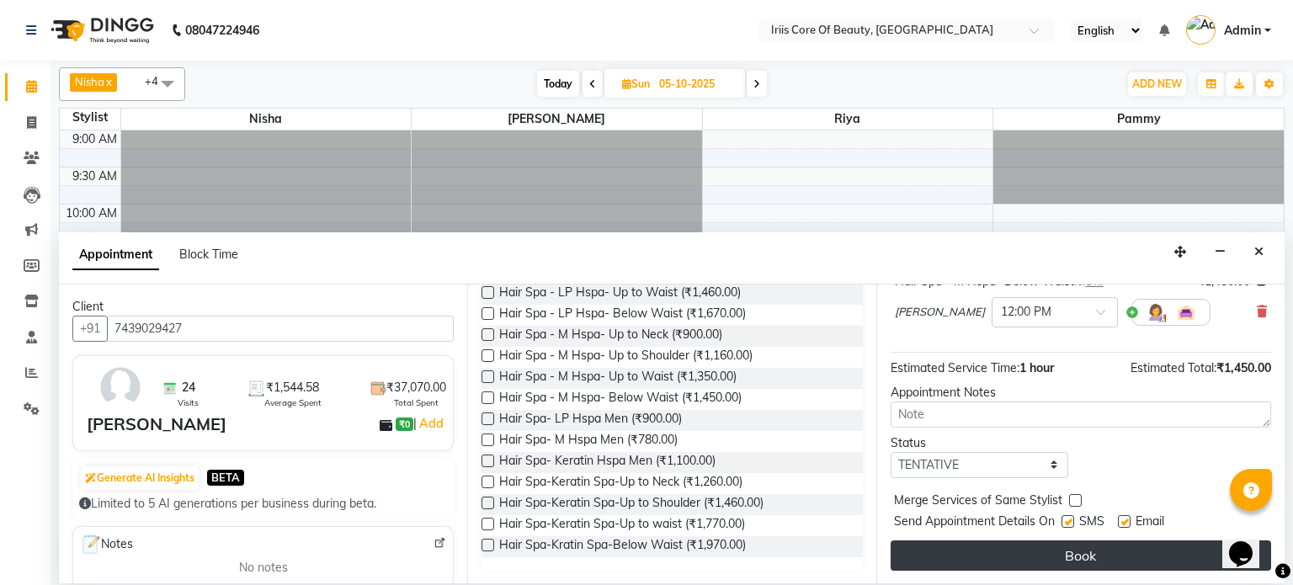
click at [1045, 554] on button "Book" at bounding box center [1080, 555] width 380 height 30
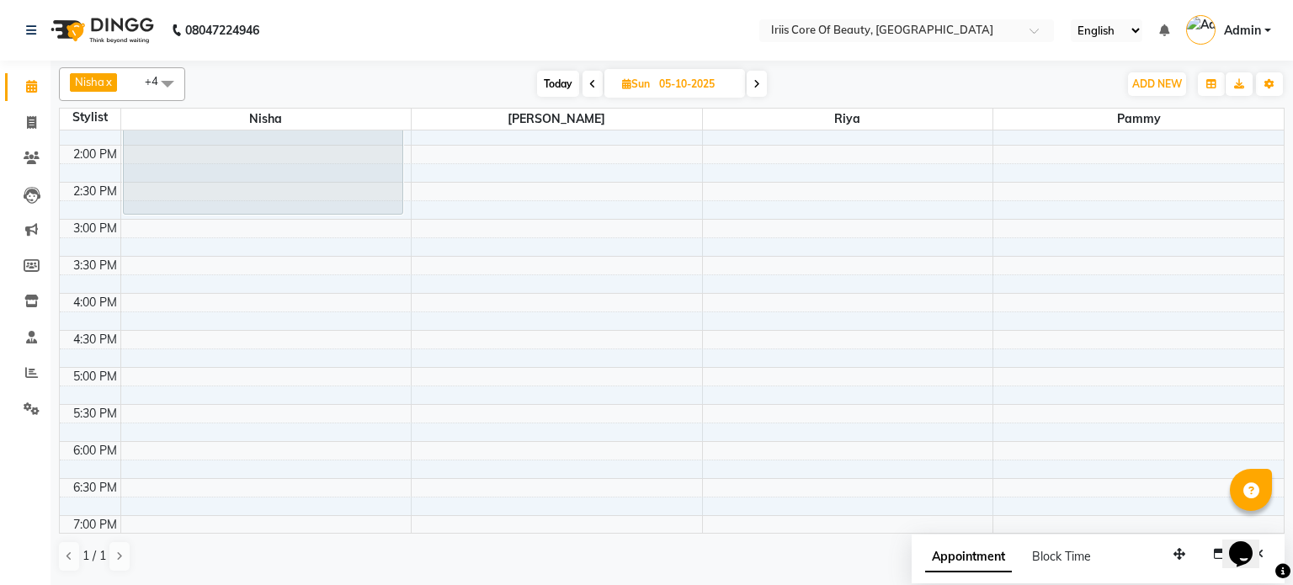
scroll to position [358, 0]
click at [555, 80] on span "Today" at bounding box center [558, 84] width 42 height 26
type input "04-10-2025"
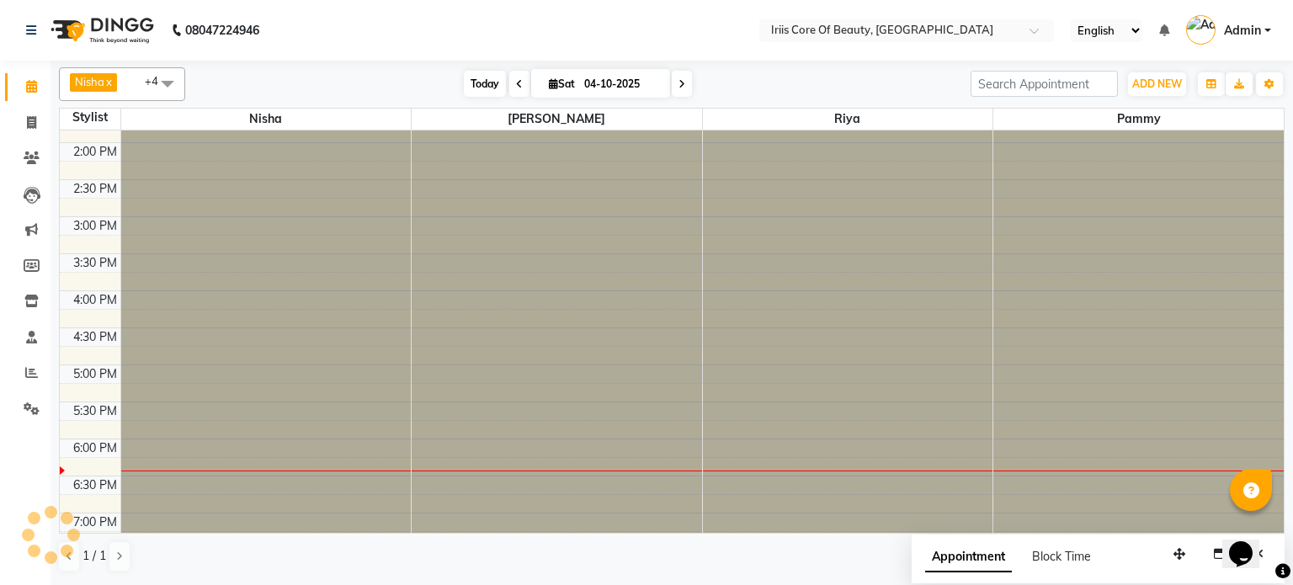
scroll to position [0, 0]
